Goal: Check status: Check status

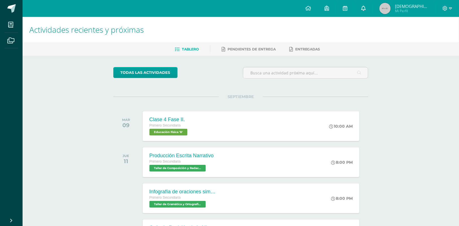
click at [365, 7] on icon at bounding box center [363, 8] width 5 height 5
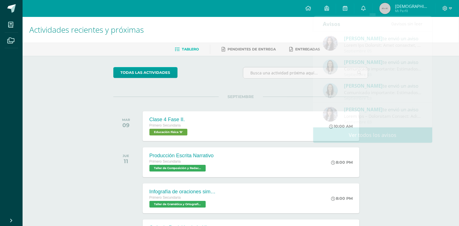
click at [276, 63] on div "todas las Actividades No tienes actividades Échale un vistazo a los demás perío…" at bounding box center [240, 206] width 277 height 301
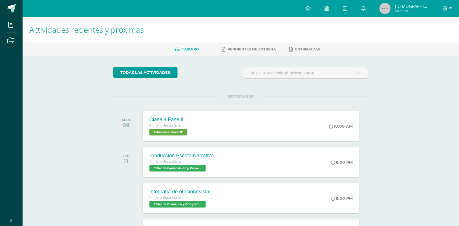
click at [403, 10] on span "Mária Reneé Mi Perfil" at bounding box center [404, 8] width 52 height 11
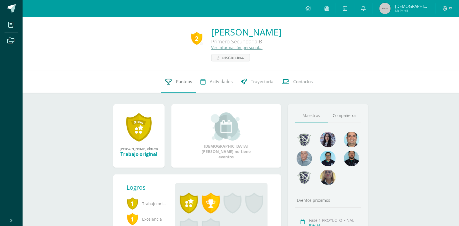
click at [175, 86] on link "Punteos" at bounding box center [178, 81] width 35 height 23
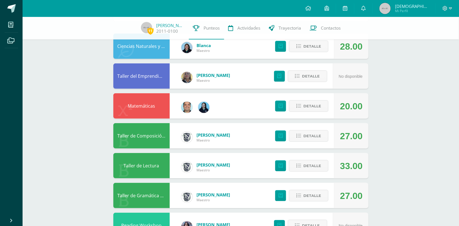
scroll to position [55, 0]
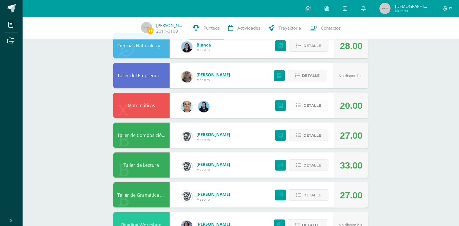
click at [314, 107] on span "Detalle" at bounding box center [312, 105] width 18 height 10
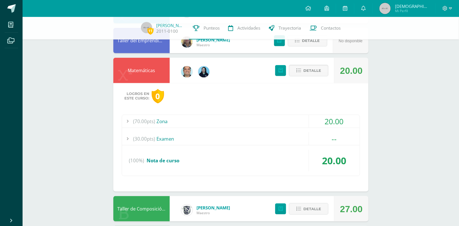
scroll to position [101, 0]
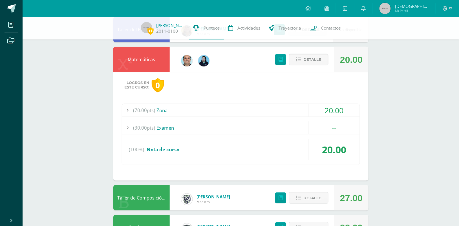
click at [218, 106] on div "(70.00pts) Zona" at bounding box center [240, 110] width 237 height 13
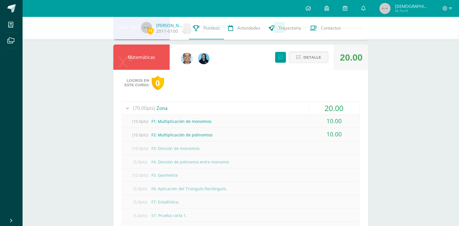
scroll to position [104, 0]
click at [313, 57] on span "Detalle" at bounding box center [312, 57] width 18 height 10
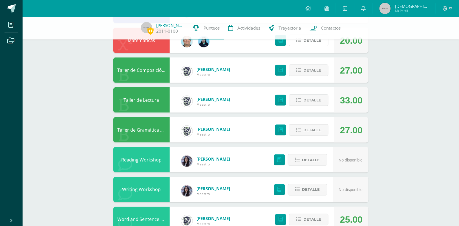
scroll to position [116, 0]
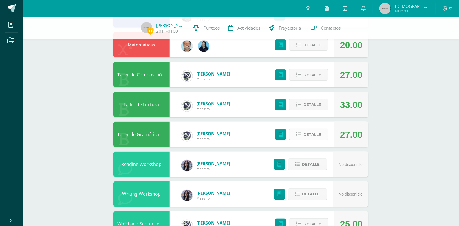
click at [317, 135] on span "Detalle" at bounding box center [312, 134] width 18 height 10
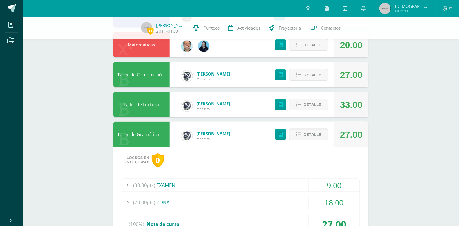
scroll to position [163, 0]
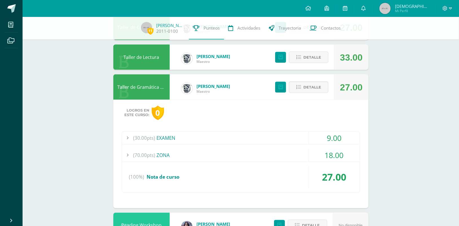
click at [241, 150] on div "(70.00pts) ZONA" at bounding box center [240, 155] width 237 height 13
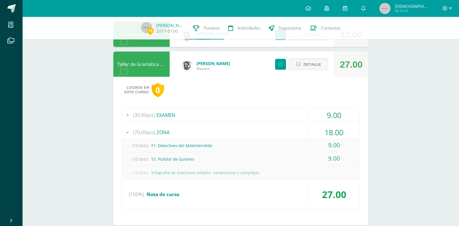
scroll to position [186, 0]
click at [195, 114] on div "(30.00pts) EXAMEN" at bounding box center [240, 114] width 237 height 13
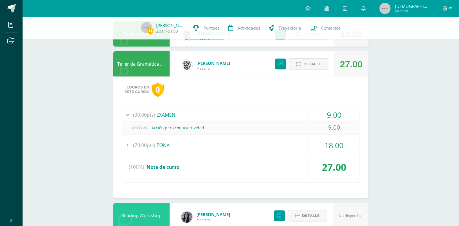
click at [244, 111] on div "(30.00pts) EXAMEN" at bounding box center [240, 114] width 237 height 13
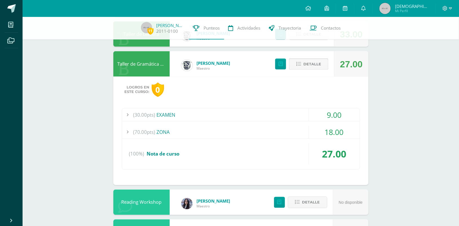
click at [313, 60] on span "Detalle" at bounding box center [312, 64] width 18 height 10
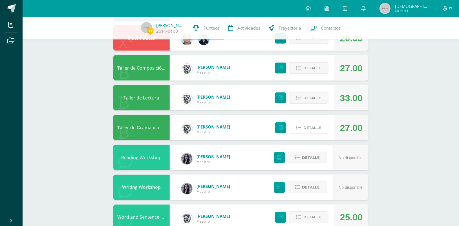
scroll to position [121, 0]
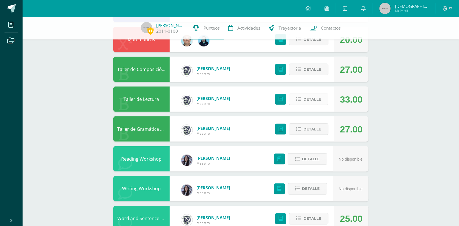
click at [313, 102] on span "Detalle" at bounding box center [312, 99] width 18 height 10
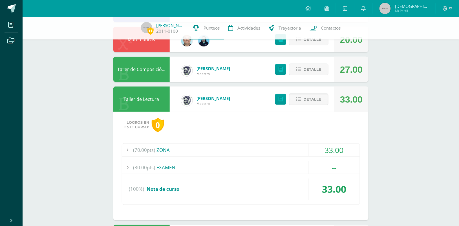
click at [227, 146] on div "(70.00pts) ZONA" at bounding box center [240, 150] width 237 height 13
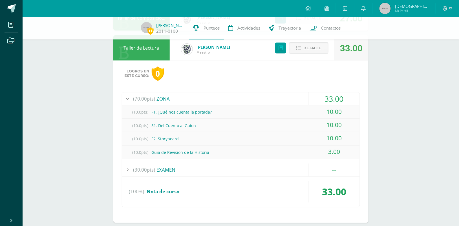
scroll to position [172, 0]
click at [303, 47] on button "Detalle" at bounding box center [308, 49] width 39 height 12
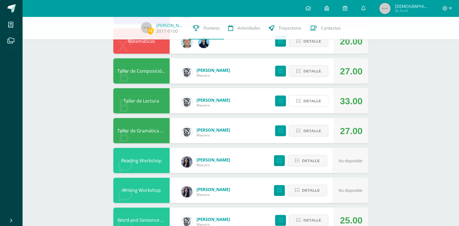
scroll to position [116, 0]
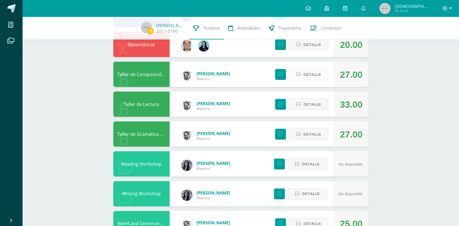
click at [321, 69] on button "Detalle" at bounding box center [308, 75] width 39 height 12
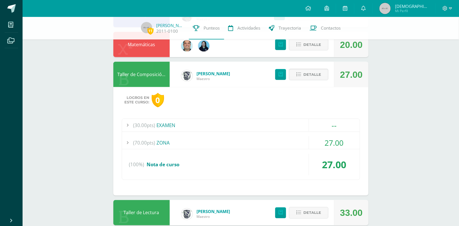
click at [233, 144] on div "(70.00pts) ZONA" at bounding box center [240, 142] width 237 height 13
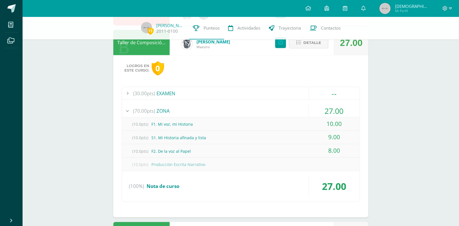
scroll to position [143, 0]
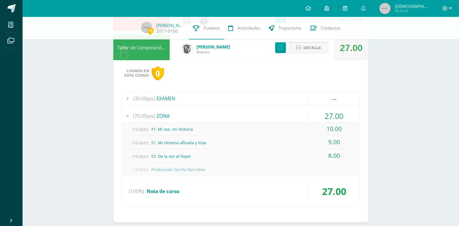
click at [296, 48] on button "Detalle" at bounding box center [308, 48] width 39 height 12
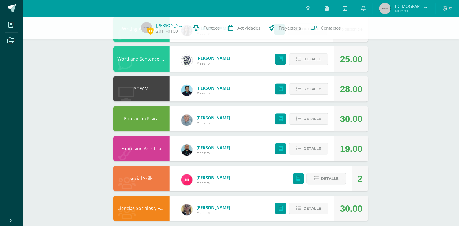
scroll to position [287, 0]
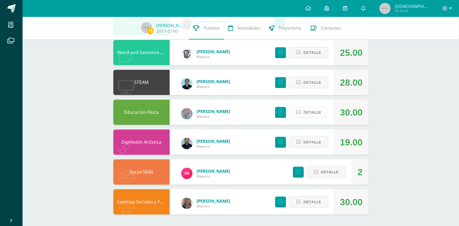
click at [311, 114] on span "Detalle" at bounding box center [312, 112] width 18 height 10
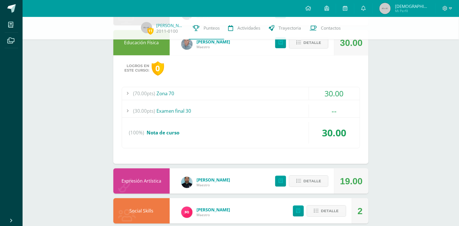
scroll to position [358, 0]
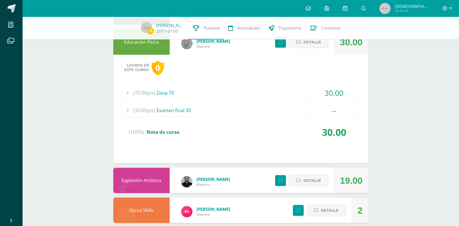
click at [260, 92] on div "(70.00pts) Zona 70" at bounding box center [240, 92] width 237 height 13
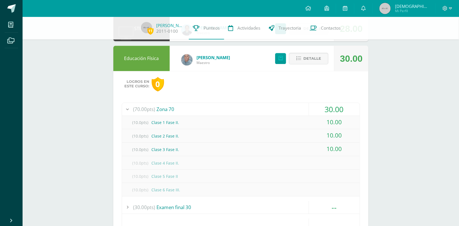
scroll to position [339, 0]
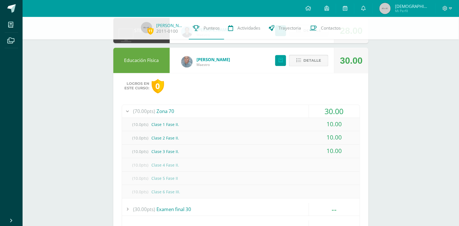
click at [310, 59] on span "Detalle" at bounding box center [312, 60] width 18 height 10
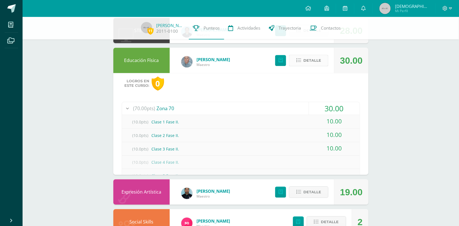
scroll to position [287, 0]
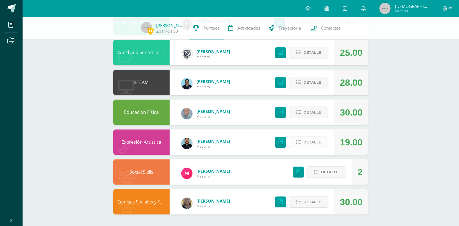
click at [316, 140] on span "Detalle" at bounding box center [312, 142] width 18 height 10
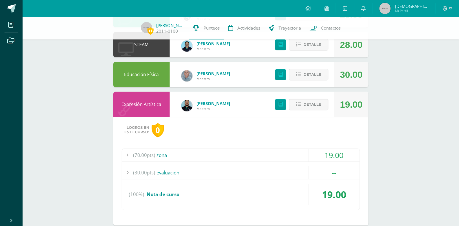
scroll to position [326, 0]
click at [283, 155] on div "(70.00pts) zona" at bounding box center [240, 154] width 237 height 13
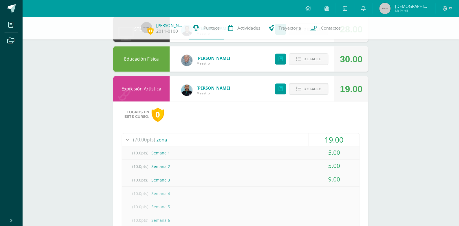
scroll to position [322, 0]
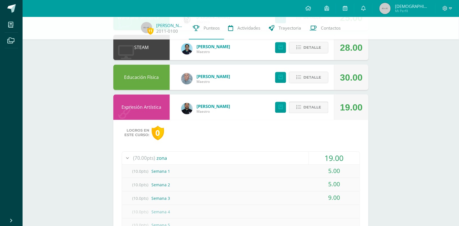
click at [313, 108] on span "Detalle" at bounding box center [312, 107] width 18 height 10
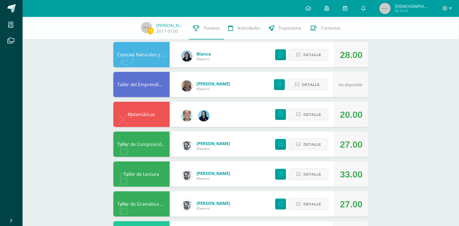
scroll to position [0, 0]
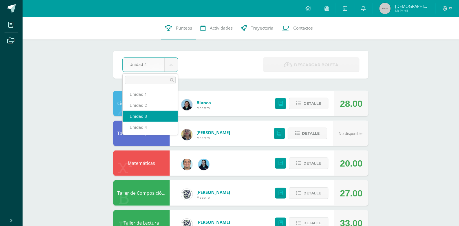
select select "Unidad 3"
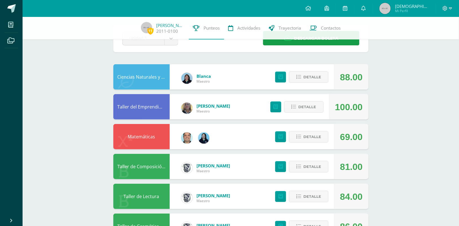
scroll to position [24, 0]
click at [315, 137] on span "Detalle" at bounding box center [312, 137] width 18 height 10
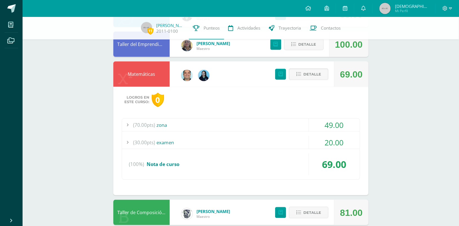
scroll to position [87, 0]
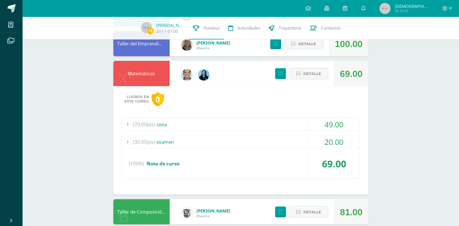
click at [270, 142] on div "(30.00pts) examen" at bounding box center [240, 141] width 237 height 13
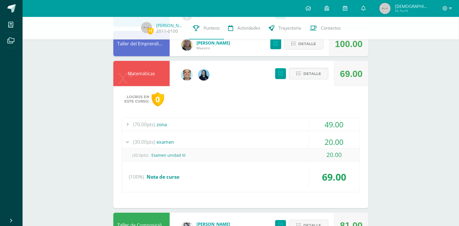
click at [264, 140] on div "(30.00pts) examen" at bounding box center [240, 141] width 237 height 13
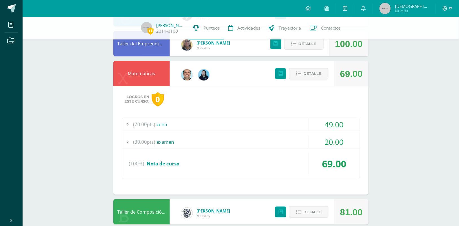
click at [275, 122] on div "(70.00pts) zona" at bounding box center [240, 124] width 237 height 13
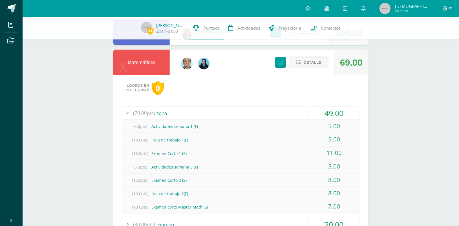
scroll to position [97, 0]
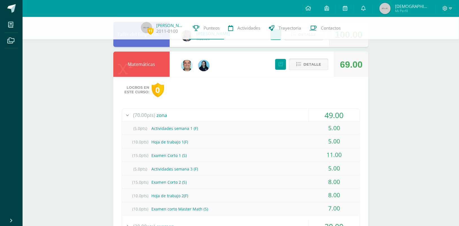
click at [302, 65] on button "Detalle" at bounding box center [308, 65] width 39 height 12
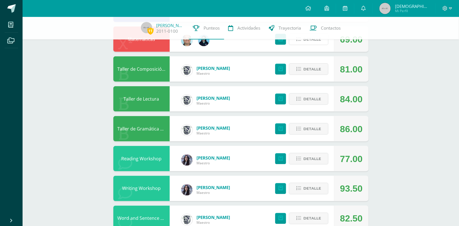
scroll to position [124, 0]
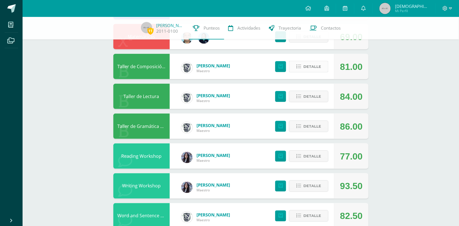
click at [302, 66] on button "Detalle" at bounding box center [308, 67] width 39 height 12
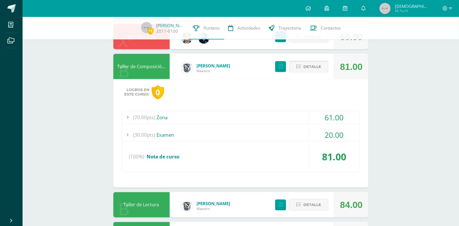
click at [302, 66] on button "Detalle" at bounding box center [308, 67] width 39 height 12
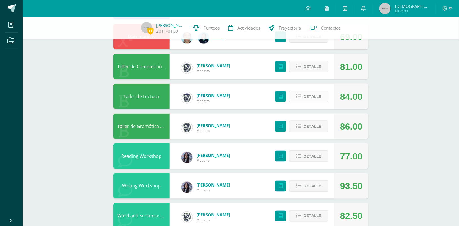
click at [306, 95] on span "Detalle" at bounding box center [312, 96] width 18 height 10
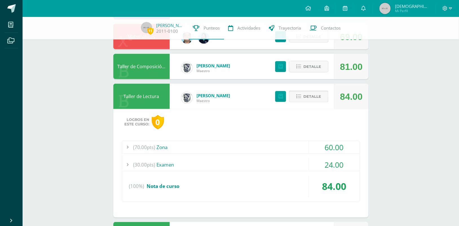
click at [306, 95] on span "Detalle" at bounding box center [312, 96] width 18 height 10
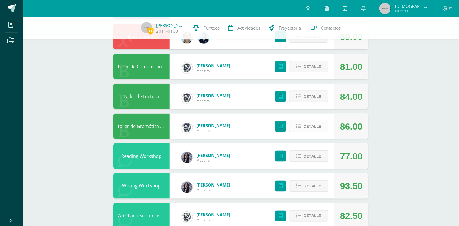
click at [308, 127] on span "Detalle" at bounding box center [312, 126] width 18 height 10
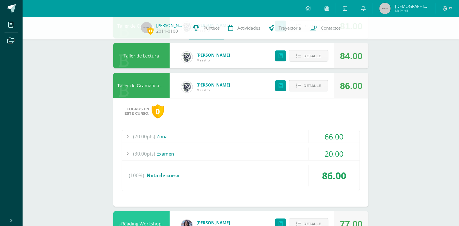
scroll to position [165, 0]
click at [315, 85] on span "Detalle" at bounding box center [312, 85] width 18 height 10
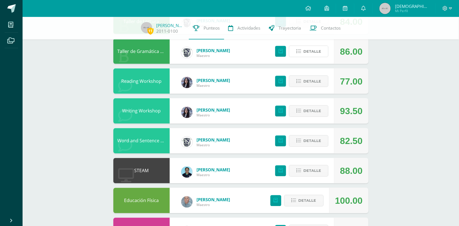
scroll to position [200, 0]
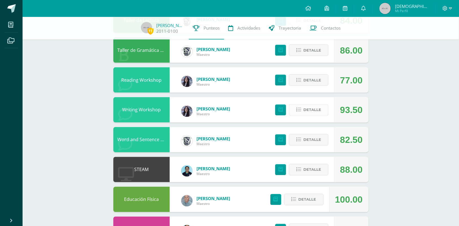
click at [303, 108] on button "Detalle" at bounding box center [308, 110] width 39 height 12
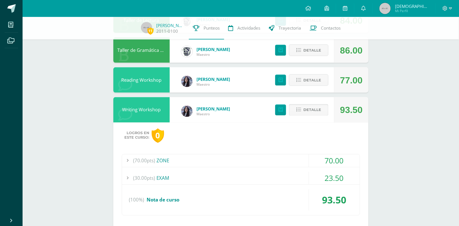
click at [314, 110] on span "Detalle" at bounding box center [312, 110] width 18 height 10
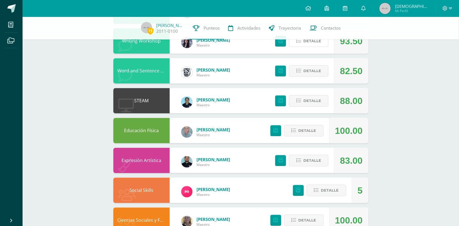
scroll to position [268, 0]
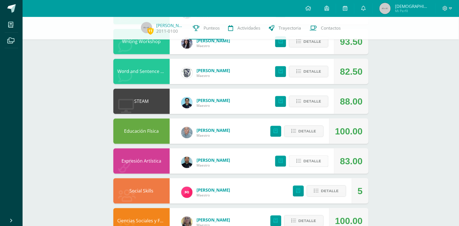
click at [304, 161] on span "Detalle" at bounding box center [312, 161] width 18 height 10
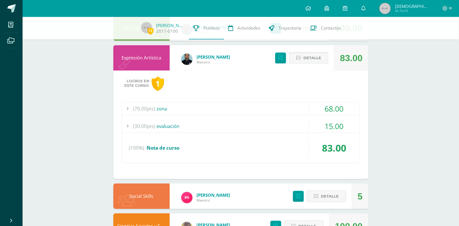
scroll to position [372, 0]
click at [311, 59] on span "Detalle" at bounding box center [312, 57] width 18 height 10
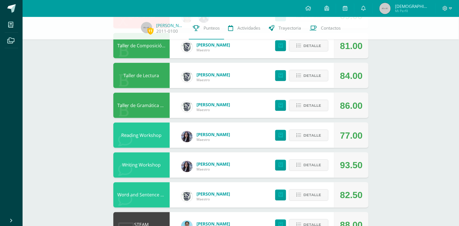
scroll to position [0, 0]
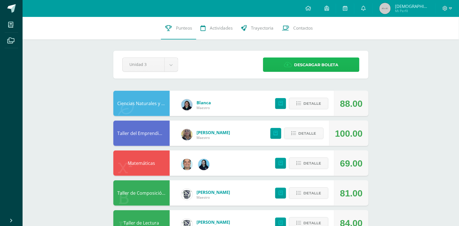
click at [339, 65] on link "Descargar boleta" at bounding box center [311, 64] width 96 height 14
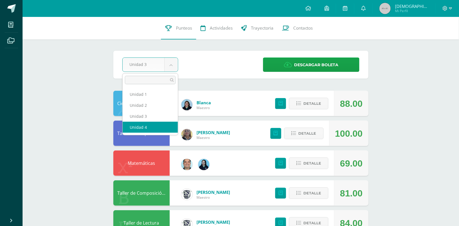
select select "Unidad 4"
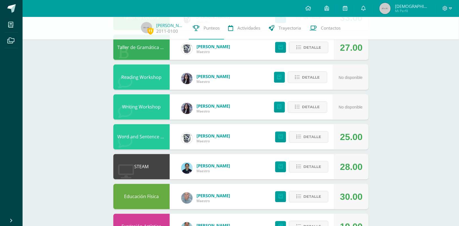
scroll to position [203, 0]
click at [309, 137] on span "Detalle" at bounding box center [312, 137] width 18 height 10
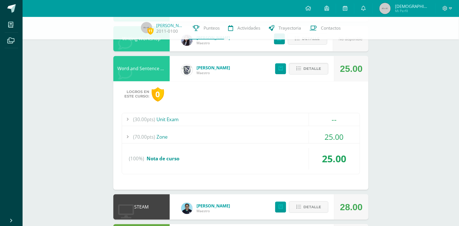
scroll to position [272, 0]
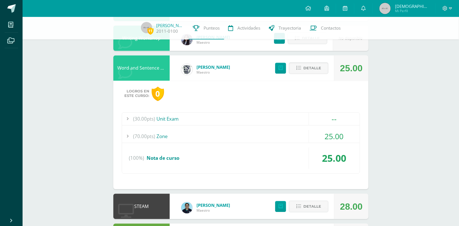
click at [248, 138] on div "(70.00pts) Zone" at bounding box center [240, 136] width 237 height 13
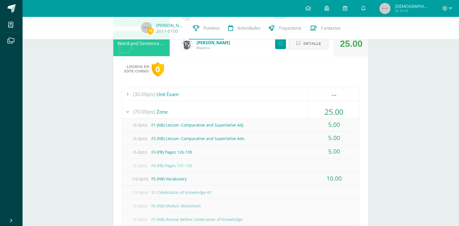
scroll to position [280, 0]
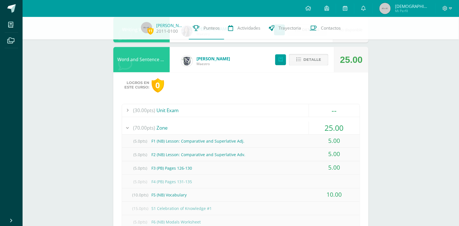
click at [302, 58] on button "Detalle" at bounding box center [308, 60] width 39 height 12
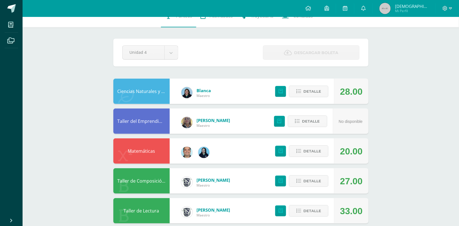
scroll to position [0, 0]
